Goal: Information Seeking & Learning: Learn about a topic

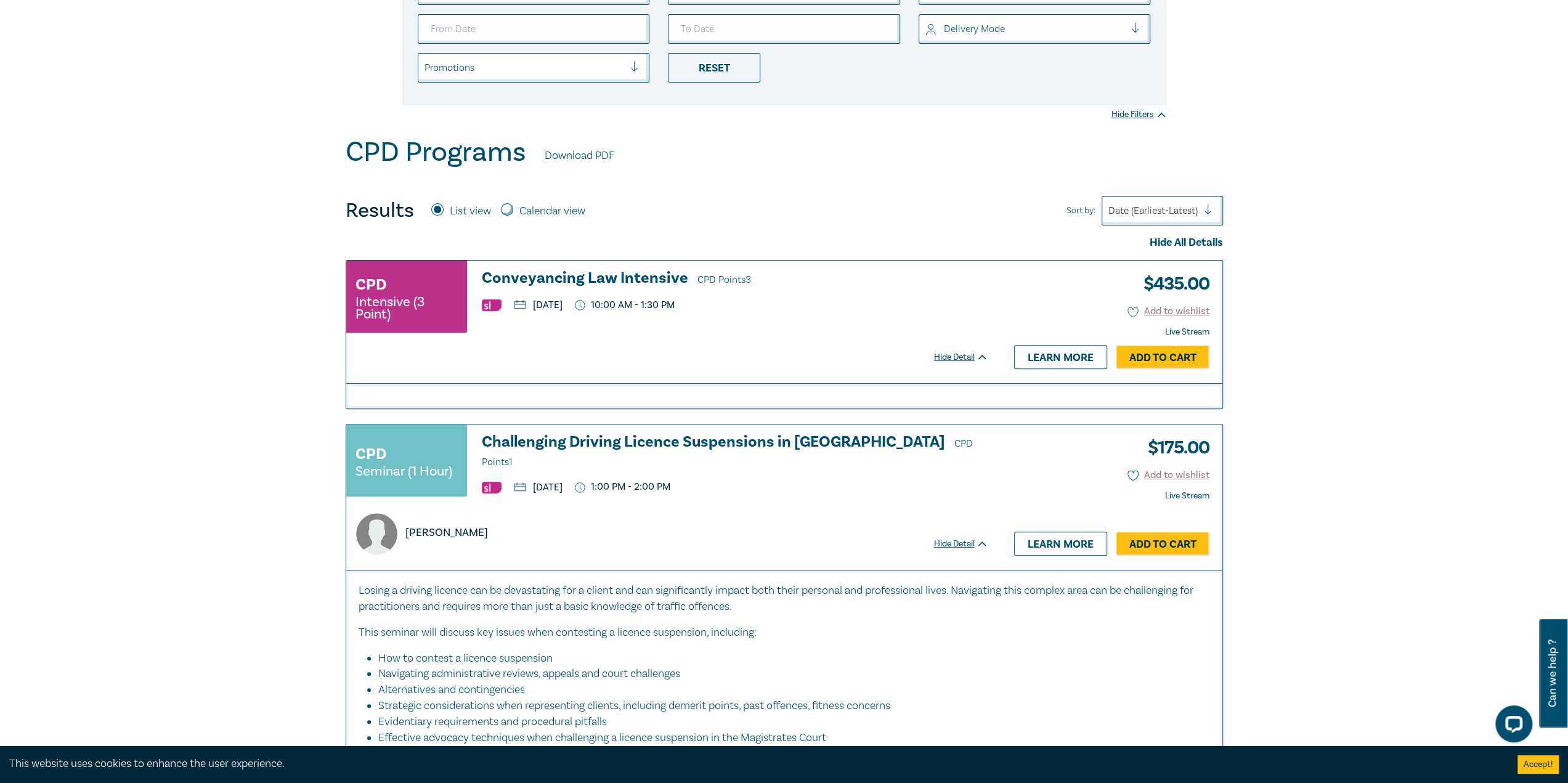
scroll to position [296, 0]
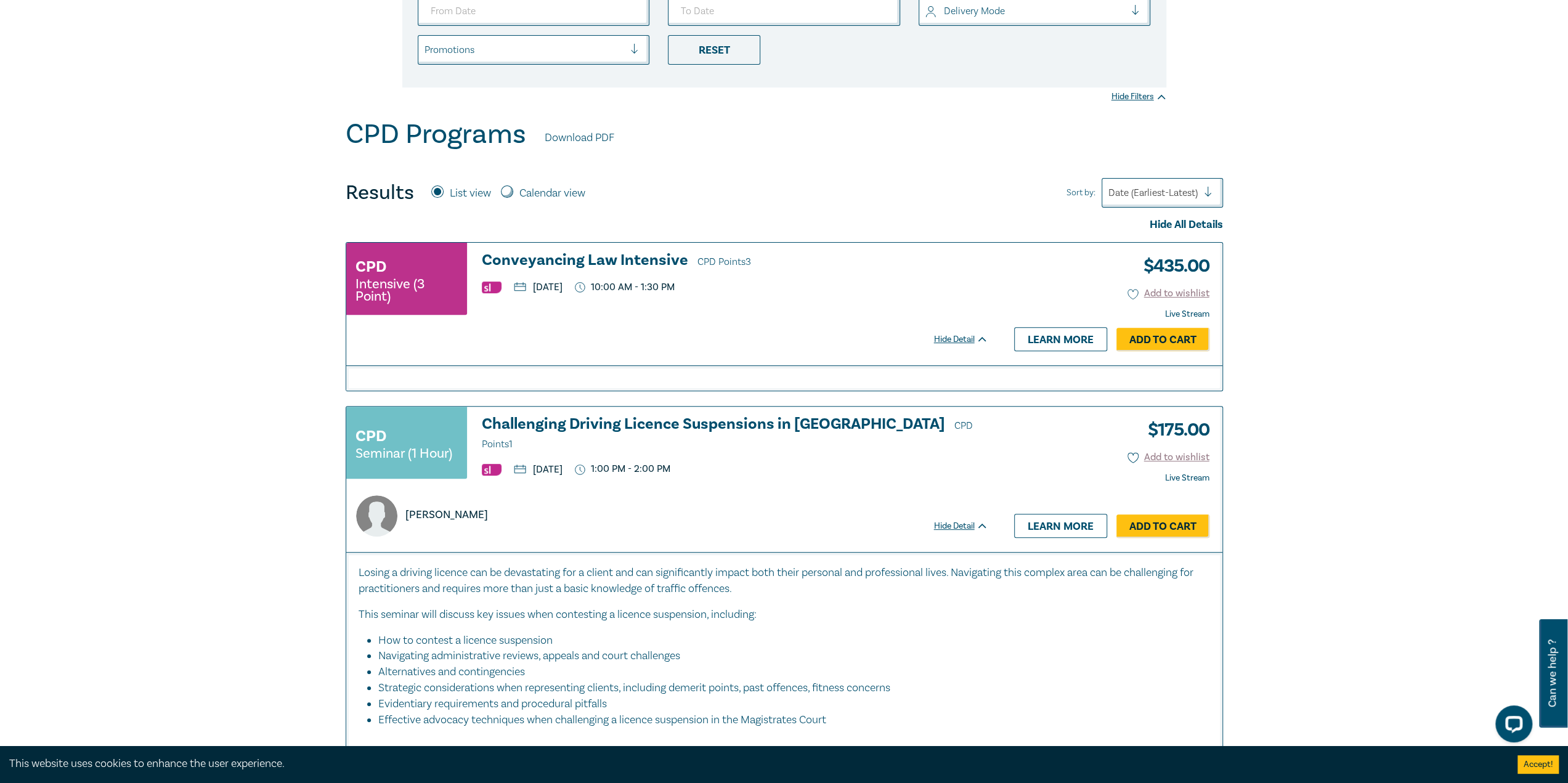
click at [519, 191] on label "Calendar view" at bounding box center [552, 193] width 66 height 16
click at [513, 191] on input "Calendar view" at bounding box center [507, 191] width 12 height 12
radio input "true"
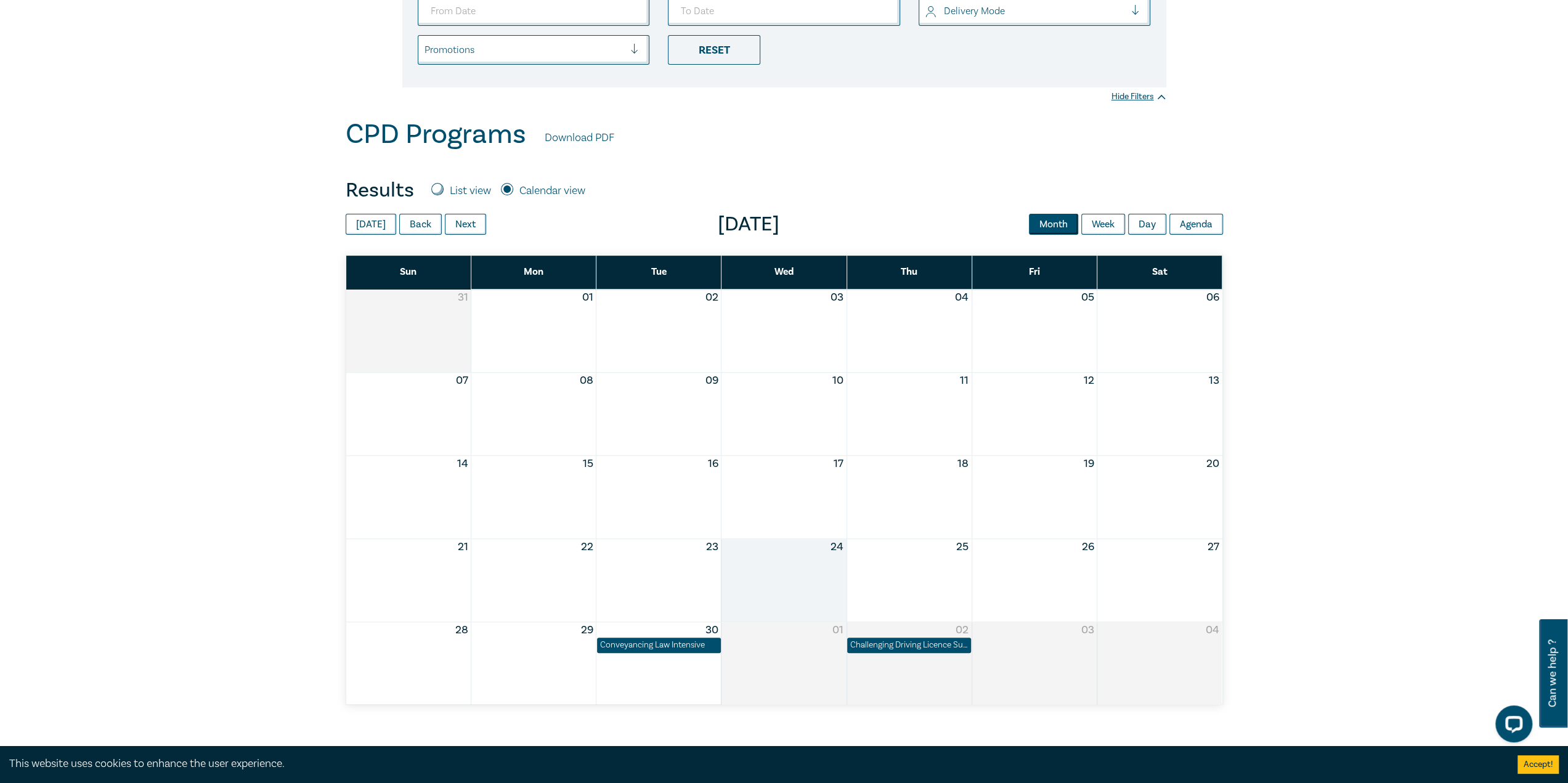
click at [450, 189] on label "List view" at bounding box center [470, 191] width 41 height 16
click at [443, 189] on input "List view" at bounding box center [437, 189] width 12 height 12
radio input "true"
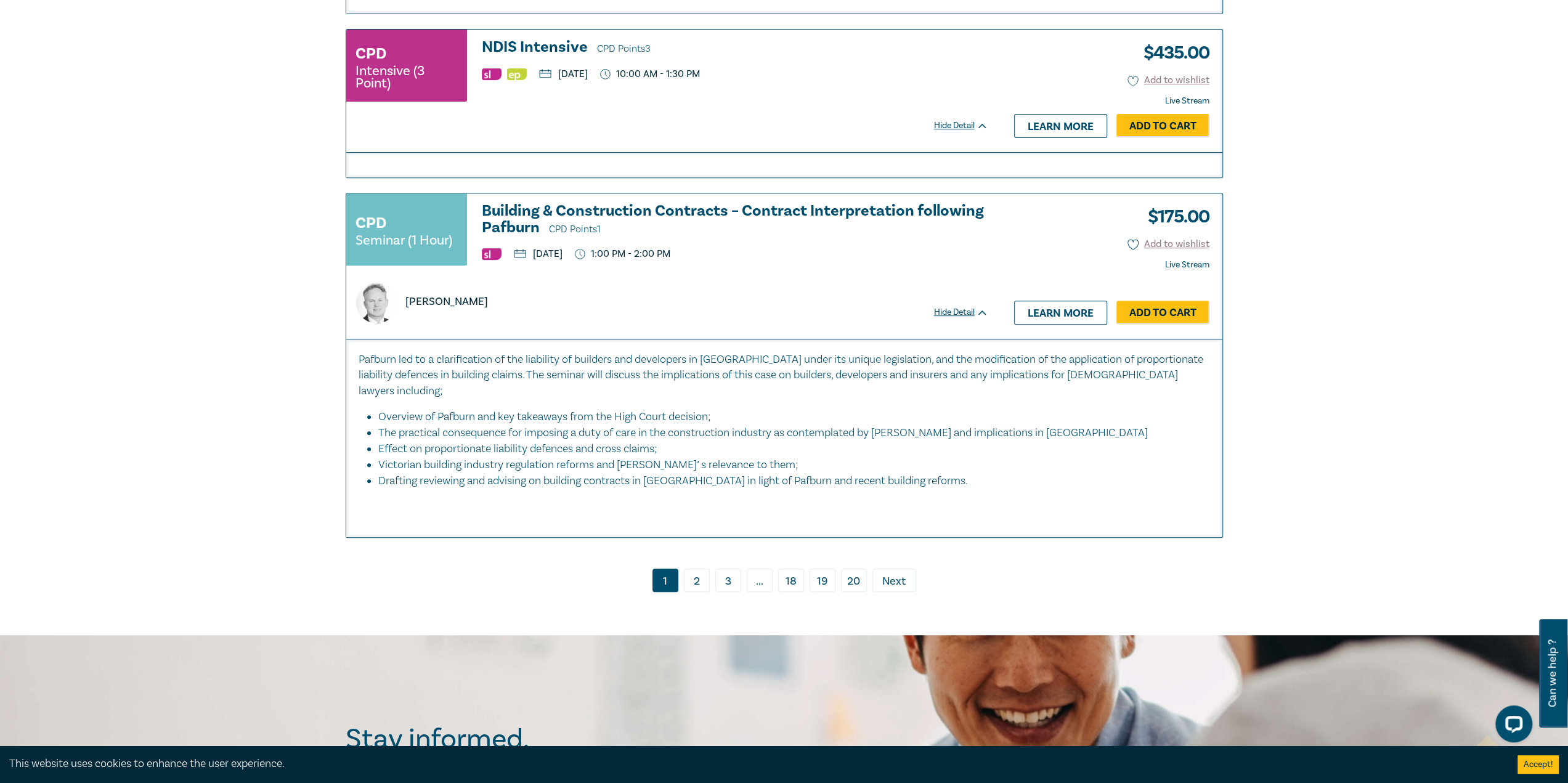
scroll to position [5110, 0]
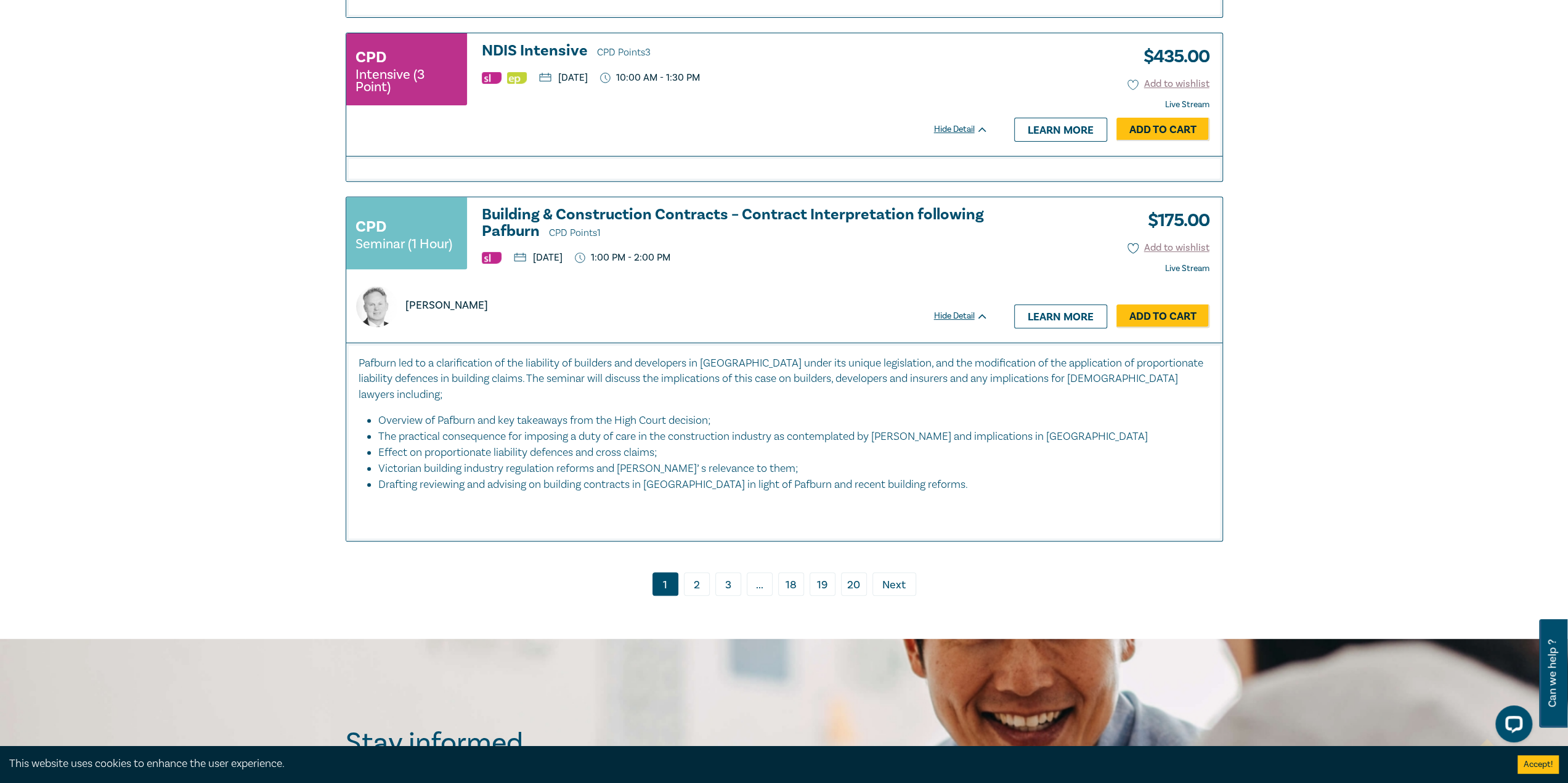
click at [700, 572] on link "2" at bounding box center [696, 584] width 26 height 23
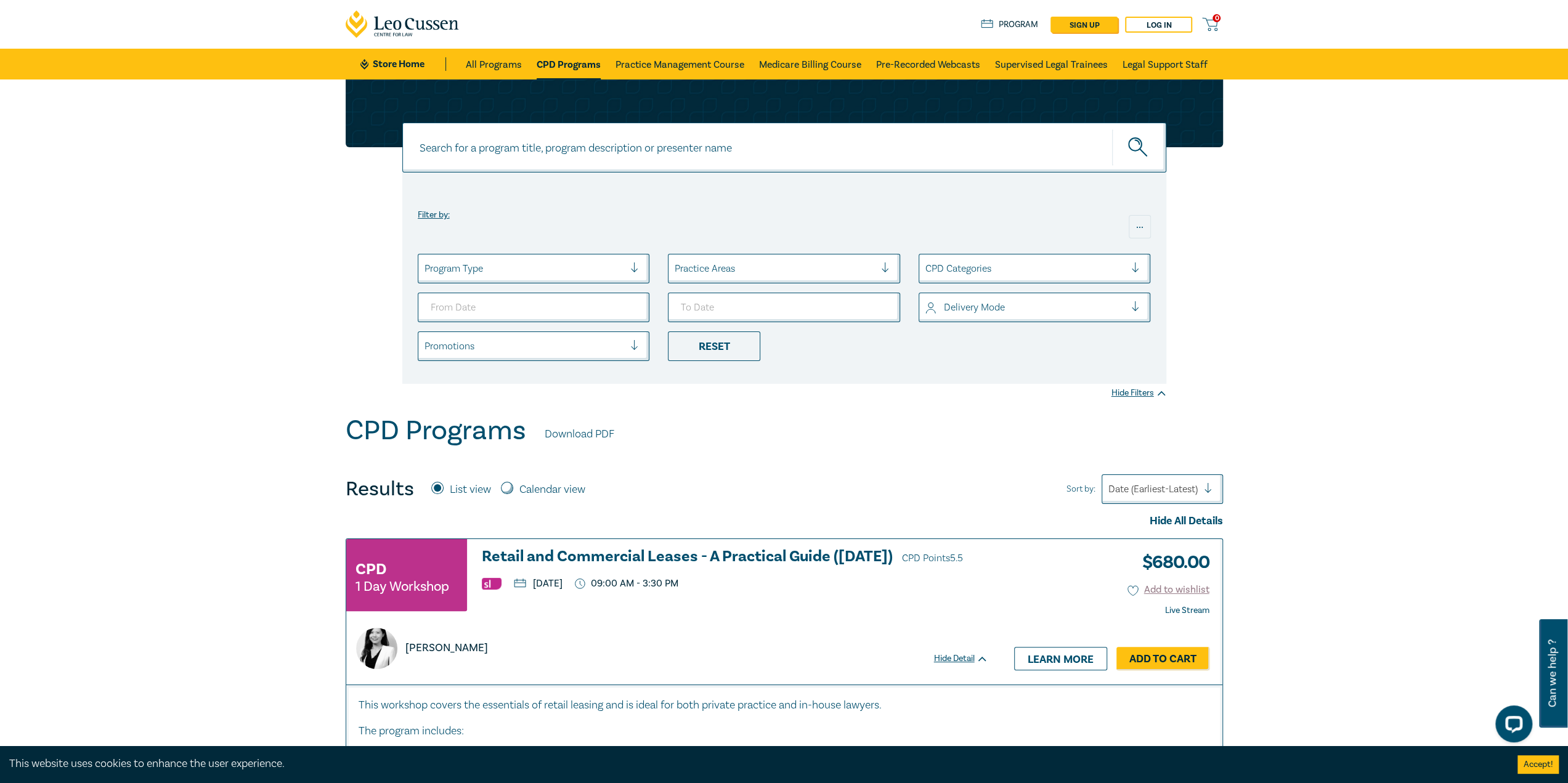
click at [515, 154] on input at bounding box center [784, 147] width 764 height 50
type input "negotiation"
click at [1112, 129] on button "submit" at bounding box center [1139, 147] width 54 height 37
